Goal: Task Accomplishment & Management: Manage account settings

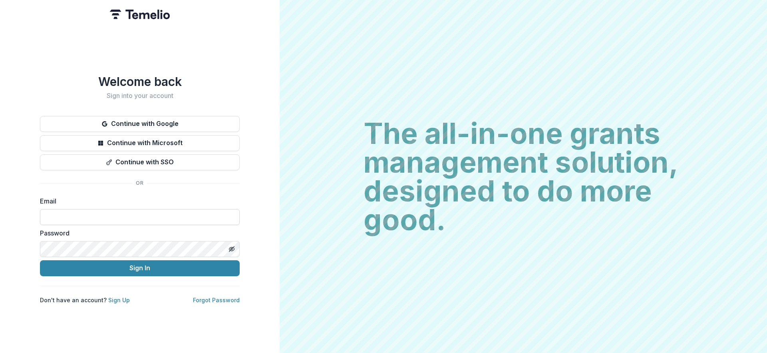
click at [157, 221] on input at bounding box center [140, 217] width 200 height 16
type input "**********"
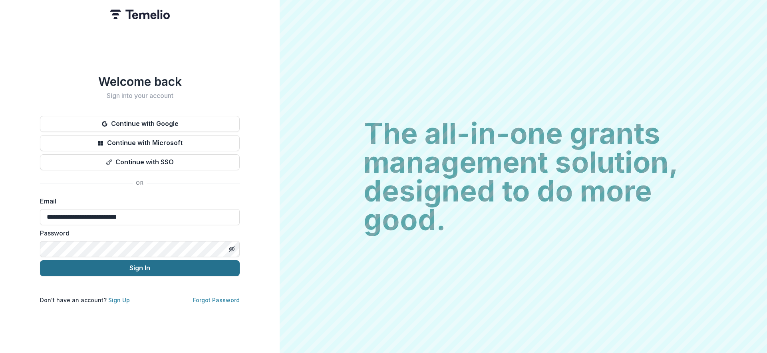
click at [145, 265] on button "Sign In" at bounding box center [140, 268] width 200 height 16
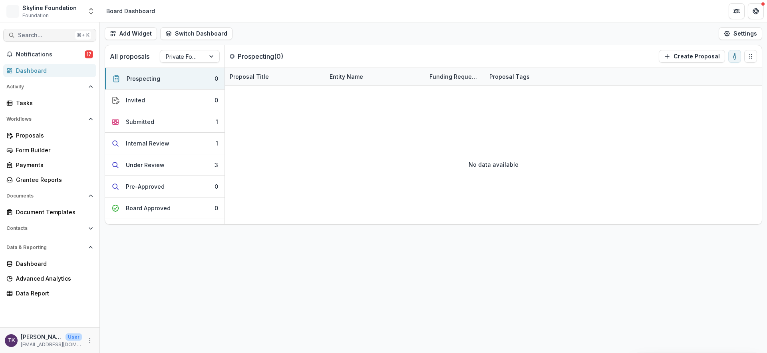
click at [58, 34] on span "Search..." at bounding box center [45, 35] width 54 height 7
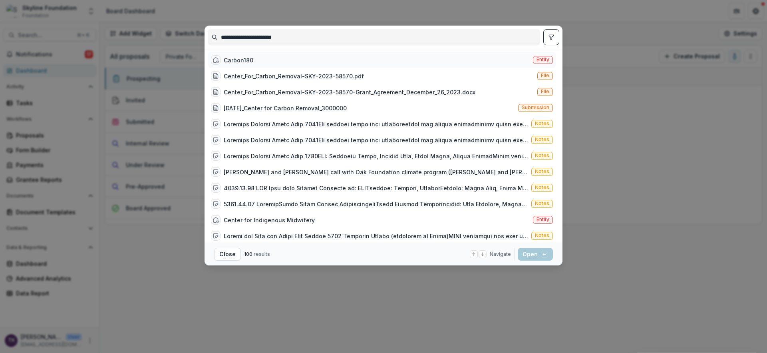
type input "**********"
click at [256, 63] on div "Carbon180 Entity" at bounding box center [382, 60] width 348 height 16
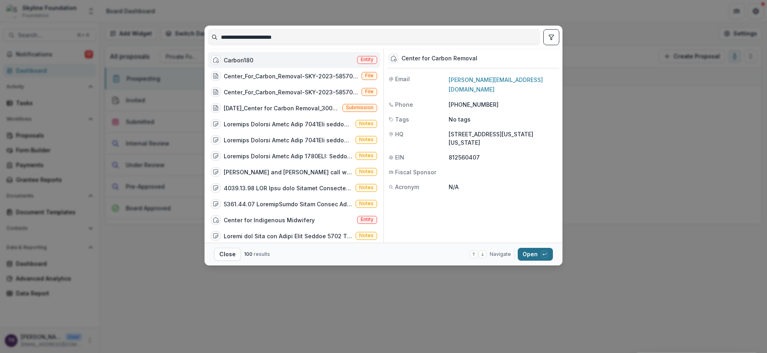
click at [535, 253] on button "Open with enter key" at bounding box center [535, 254] width 35 height 13
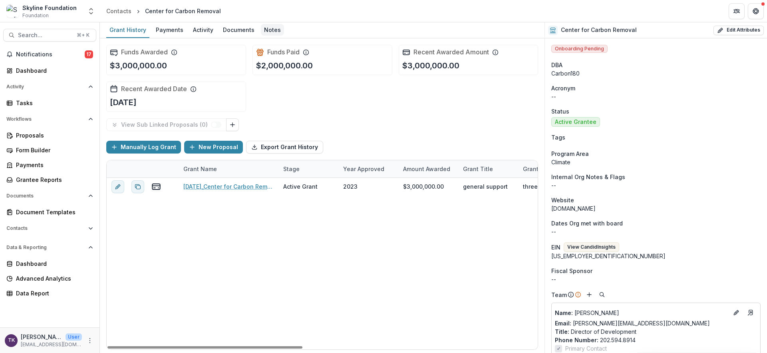
click at [272, 32] on div "Notes" at bounding box center [272, 30] width 23 height 12
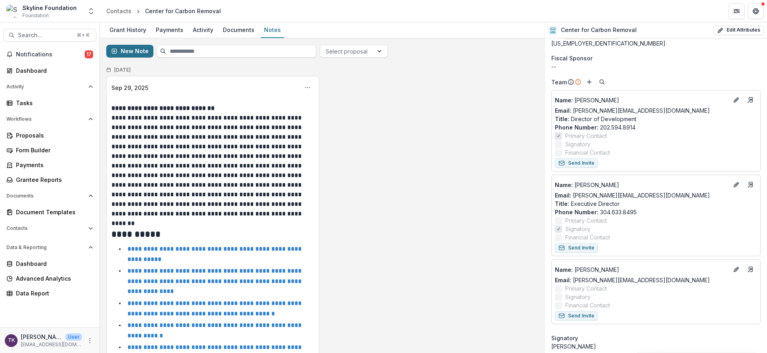
click at [132, 54] on button "New Note" at bounding box center [129, 51] width 47 height 13
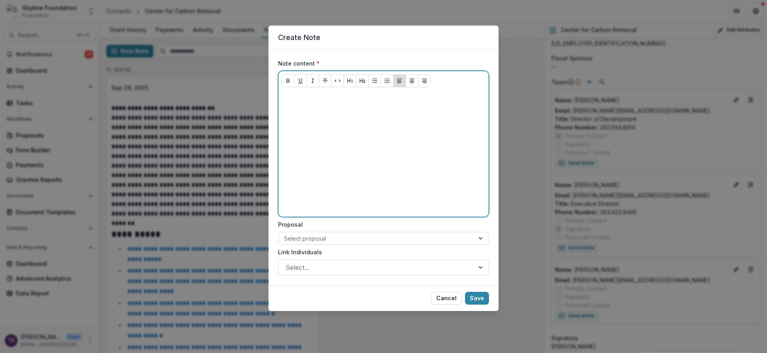
click at [392, 128] on div at bounding box center [384, 153] width 204 height 120
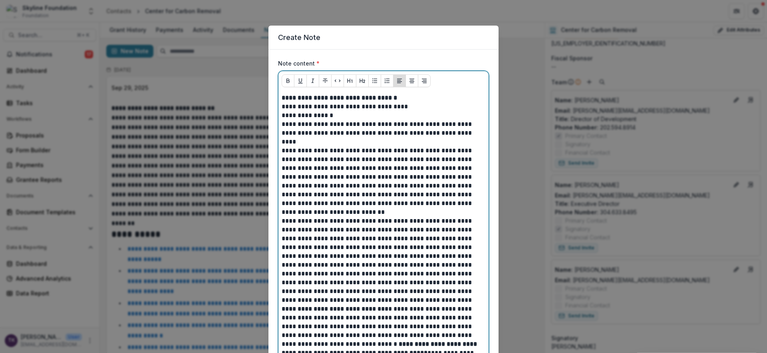
scroll to position [1490, 0]
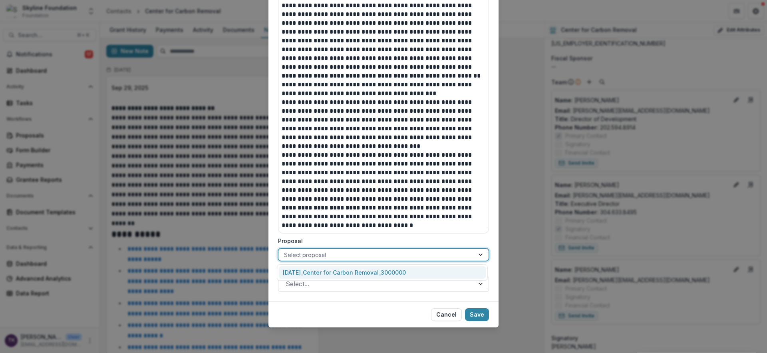
click at [383, 255] on div at bounding box center [376, 255] width 185 height 10
click at [384, 271] on div "12-04-2023_Center for Carbon Removal_3000000" at bounding box center [382, 272] width 207 height 12
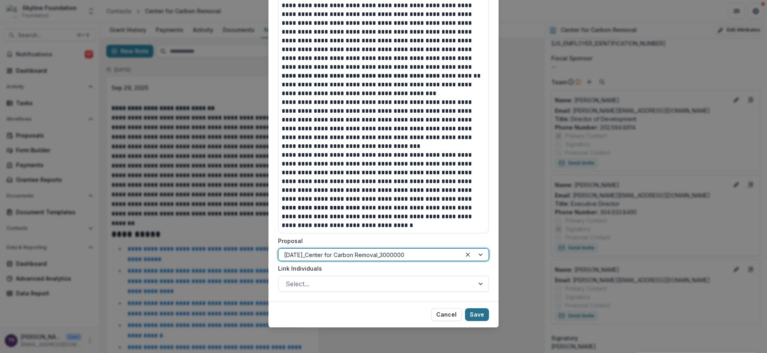
click at [480, 313] on button "Save" at bounding box center [477, 314] width 24 height 13
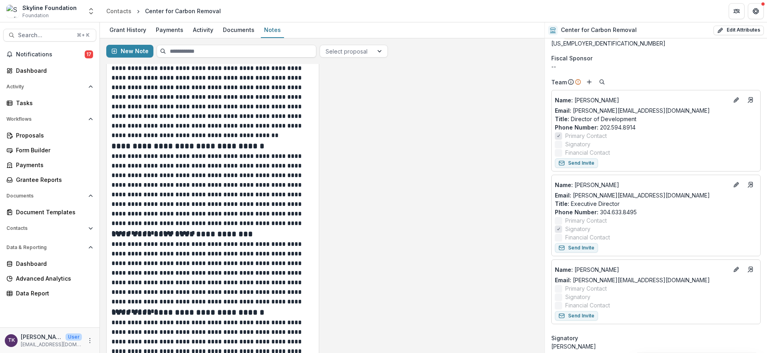
scroll to position [2908, 0]
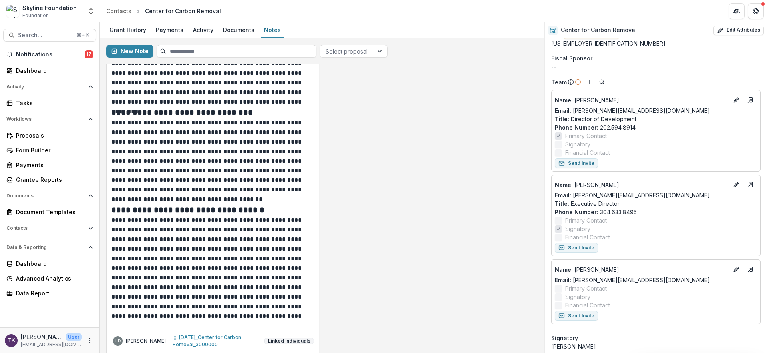
click at [293, 338] on button "Linked Individuals" at bounding box center [290, 341] width 50 height 6
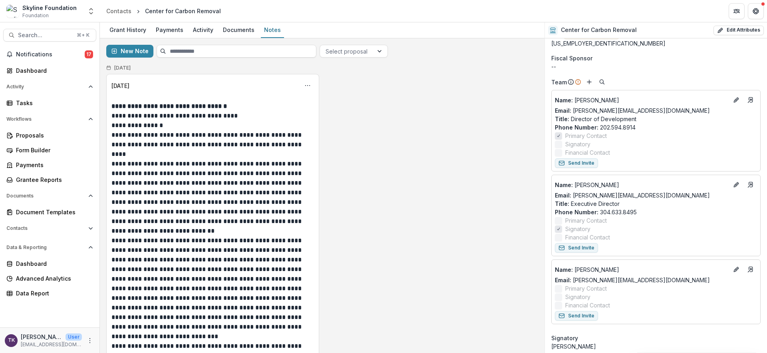
scroll to position [0, 0]
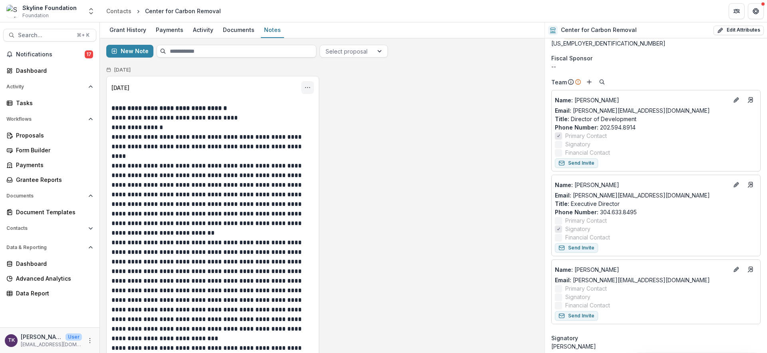
click at [306, 90] on icon "Options" at bounding box center [307, 87] width 6 height 6
click at [278, 117] on button "Edit" at bounding box center [268, 118] width 86 height 13
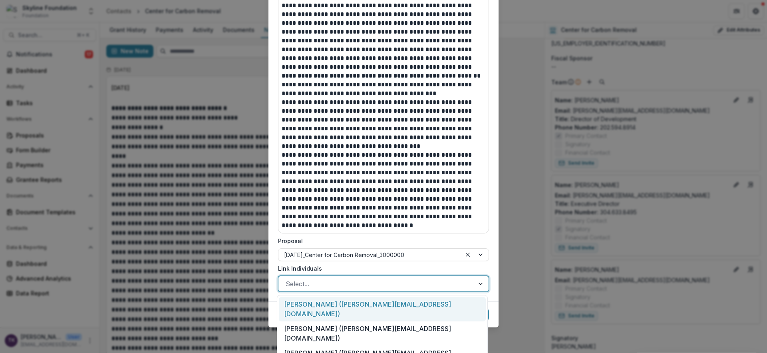
click at [472, 282] on div "Select..." at bounding box center [376, 283] width 196 height 13
click at [380, 301] on div "Erin Burns (erin@carbon180.org)" at bounding box center [382, 309] width 207 height 24
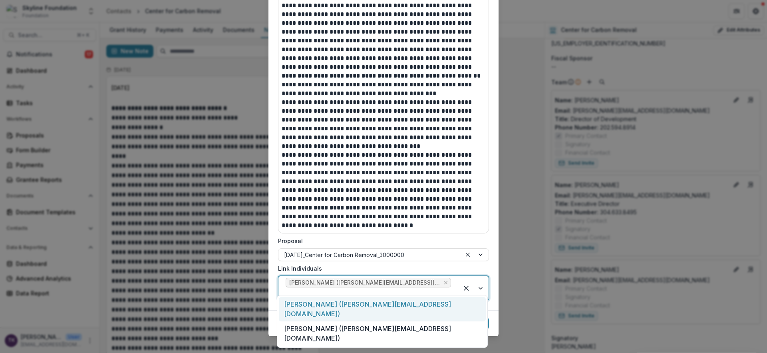
click at [480, 284] on div at bounding box center [473, 288] width 30 height 24
click at [391, 306] on div "Patrick Sanders (patrick@carbon180.org)" at bounding box center [382, 309] width 207 height 24
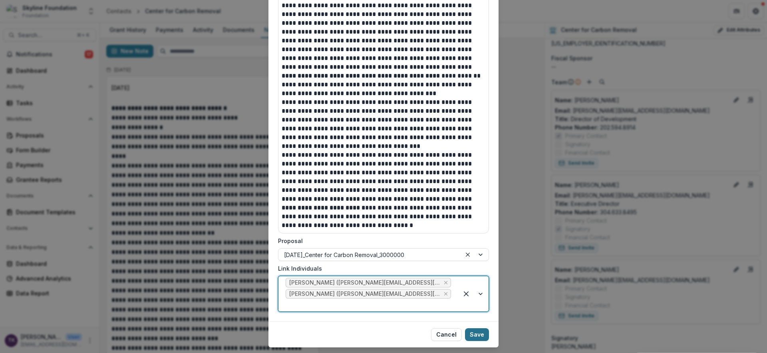
click at [481, 328] on button "Save" at bounding box center [477, 334] width 24 height 13
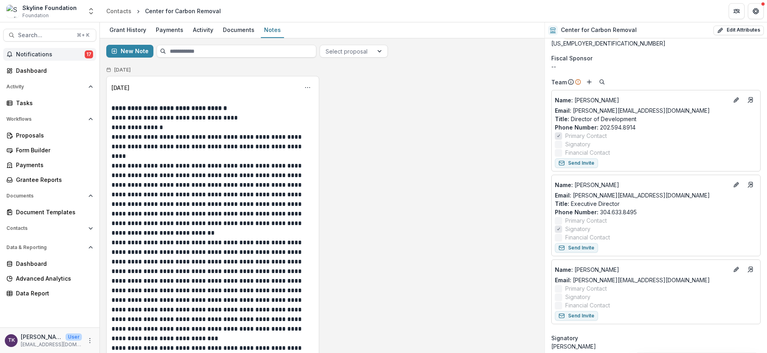
click at [41, 57] on span "Notifications" at bounding box center [50, 54] width 69 height 7
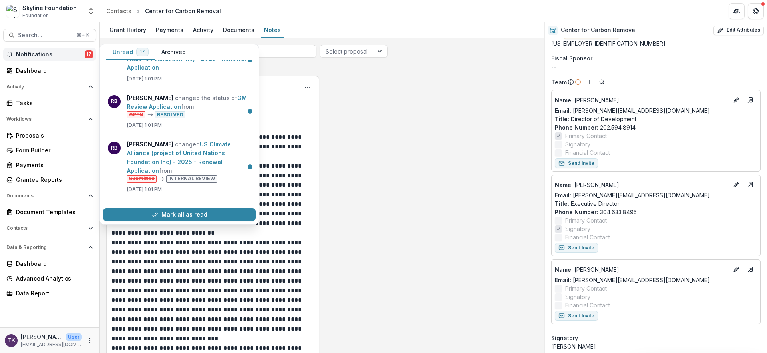
scroll to position [0, 0]
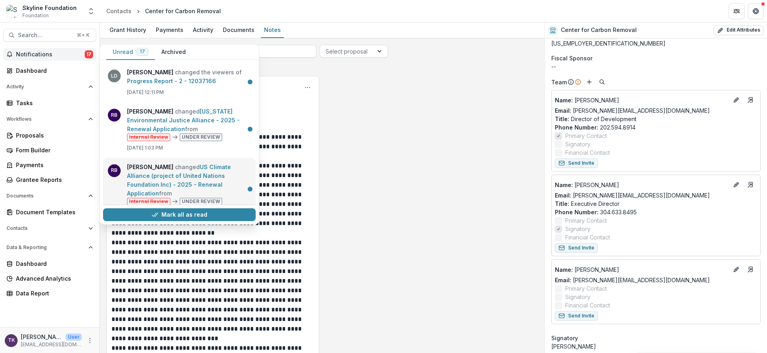
click at [196, 175] on link "US Climate Alliance (project of United Nations Foundation Inc) - 2025 - Renewal…" at bounding box center [179, 179] width 104 height 33
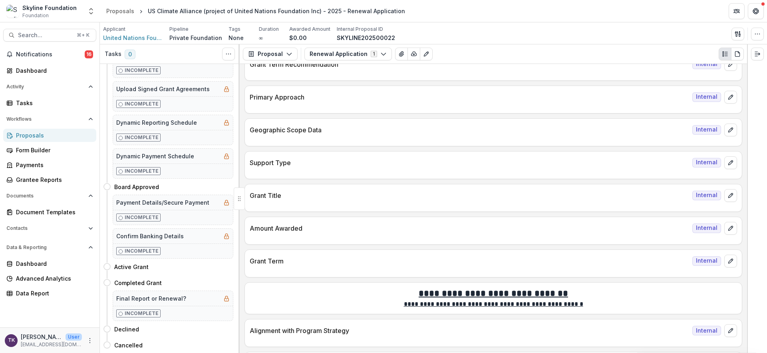
scroll to position [378, 0]
